Goal: Book appointment/travel/reservation

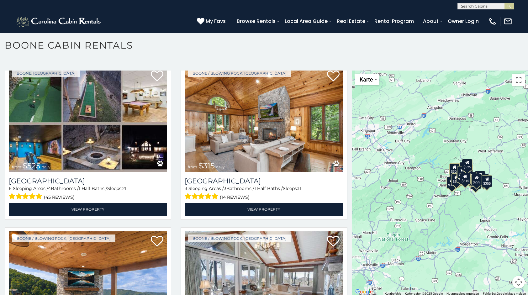
scroll to position [3, 0]
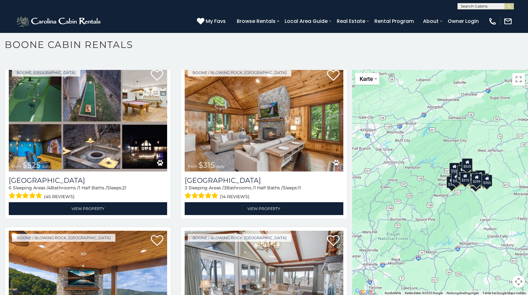
click at [452, 179] on div "$325" at bounding box center [457, 179] width 11 height 12
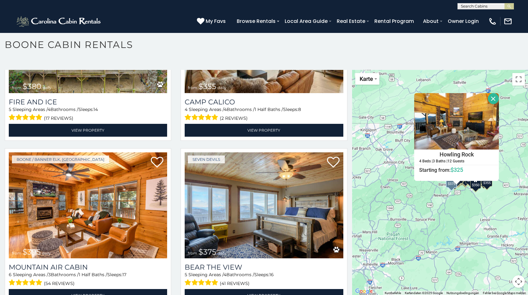
scroll to position [1694, 0]
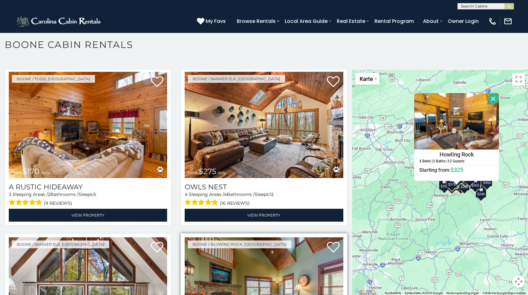
scroll to position [3435, 0]
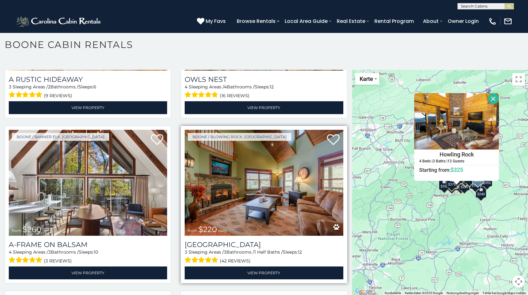
click at [206, 236] on div "[GEOGRAPHIC_DATA] 3 Sleeping Areas / 3 Bathrooms / 1 Half Baths / Sleeps: 12 (4…" at bounding box center [264, 258] width 158 height 44
click at [202, 241] on h3 "[GEOGRAPHIC_DATA]" at bounding box center [264, 245] width 158 height 8
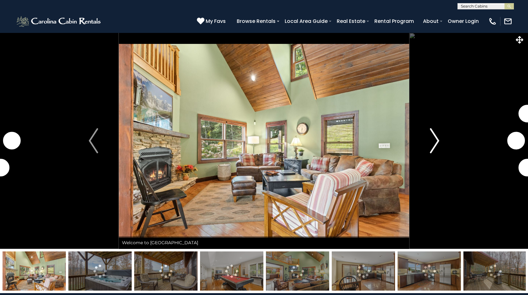
click at [441, 141] on button "Next" at bounding box center [434, 141] width 51 height 216
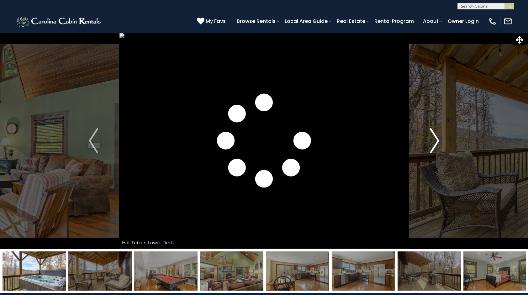
click at [441, 141] on button "Next" at bounding box center [434, 141] width 51 height 216
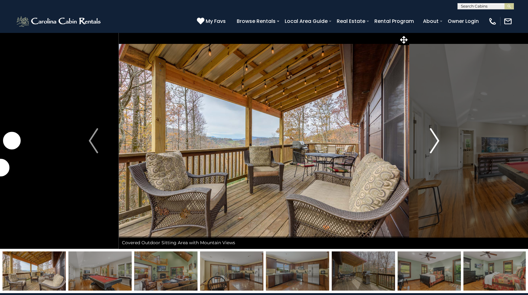
click at [438, 145] on img "Next" at bounding box center [434, 140] width 9 height 25
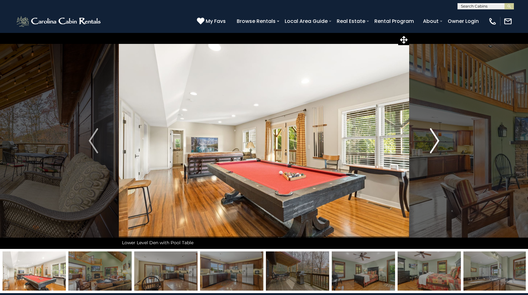
click at [438, 145] on img "Next" at bounding box center [434, 140] width 9 height 25
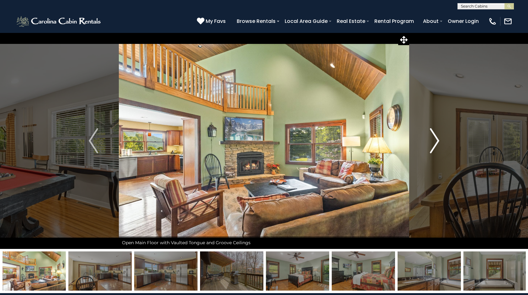
click at [438, 145] on img "Next" at bounding box center [434, 140] width 9 height 25
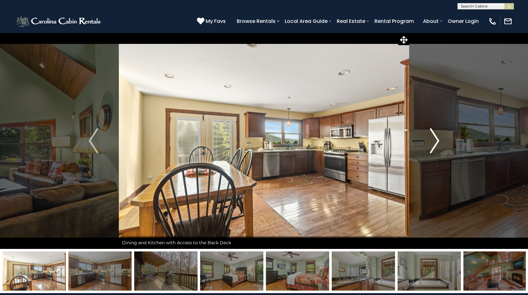
click at [438, 145] on img "Next" at bounding box center [434, 140] width 9 height 25
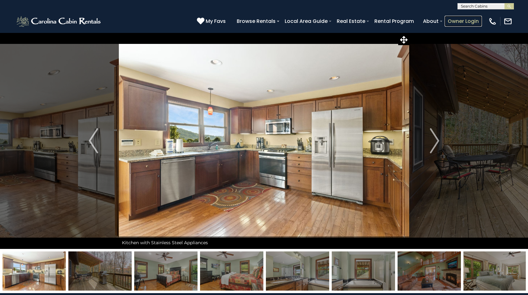
click at [461, 21] on link "Owner Login" at bounding box center [463, 21] width 37 height 11
click at [509, 20] on img at bounding box center [508, 21] width 9 height 9
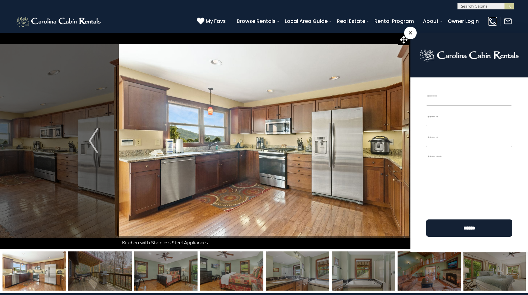
click at [490, 19] on img at bounding box center [493, 21] width 9 height 9
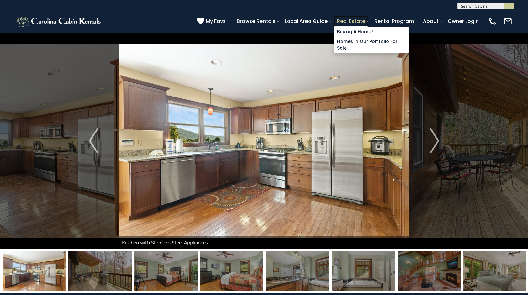
click at [364, 20] on link "Real Estate" at bounding box center [351, 21] width 35 height 11
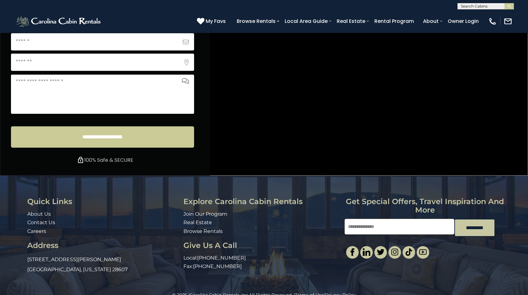
scroll to position [2443, 0]
